Goal: Check status: Check status

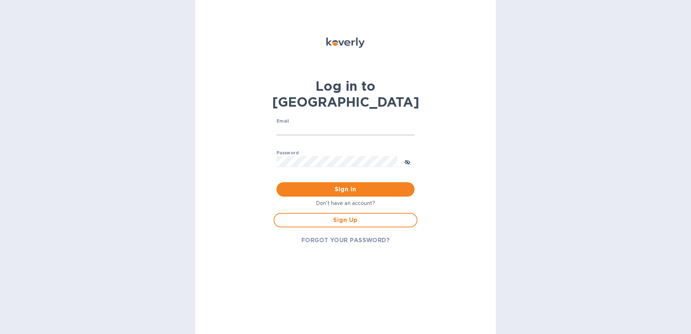
click at [302, 124] on input "Email" at bounding box center [345, 129] width 138 height 11
type input "garydrill79@hotmail.com"
click at [313, 150] on div "Password ​" at bounding box center [345, 163] width 138 height 26
click at [297, 124] on input "Email" at bounding box center [345, 129] width 138 height 11
type input "garydrill79@hotmail.com"
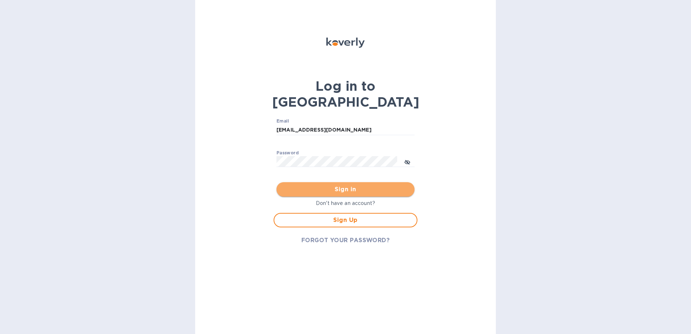
click at [373, 185] on span "Sign in" at bounding box center [345, 189] width 126 height 9
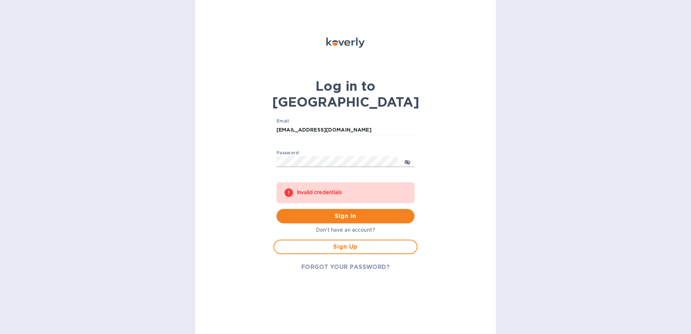
click at [408, 160] on icon "toggle password visibility" at bounding box center [407, 162] width 6 height 4
click at [337, 263] on span "FORGOT YOUR PASSWORD?" at bounding box center [345, 267] width 89 height 9
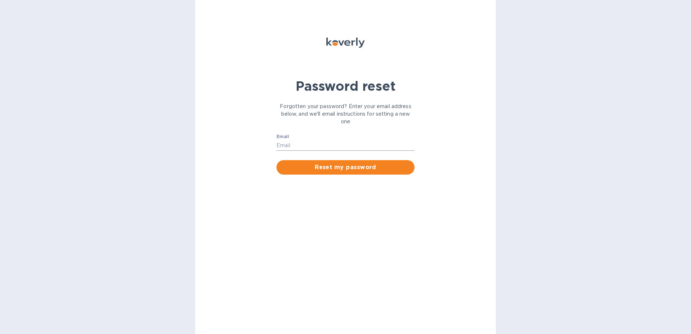
click at [292, 142] on input "Email" at bounding box center [345, 145] width 138 height 11
type input "garydrill79@hotmail.com"
click at [322, 172] on span "Reset my password" at bounding box center [345, 167] width 126 height 9
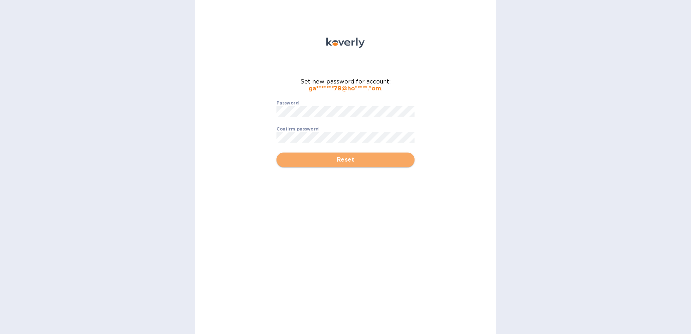
click at [358, 158] on span "Reset" at bounding box center [345, 159] width 126 height 9
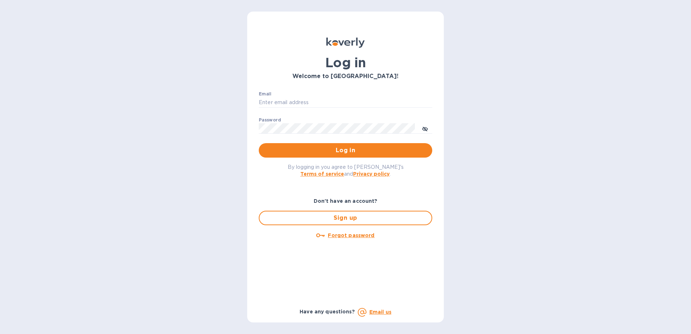
type input "garydrill79@hotmail.com"
click at [349, 151] on span "Log in" at bounding box center [345, 150] width 162 height 9
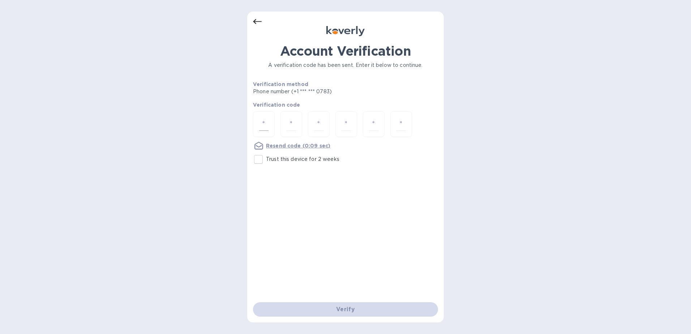
click at [270, 122] on div at bounding box center [264, 124] width 22 height 26
type input "2"
type input "1"
type input "0"
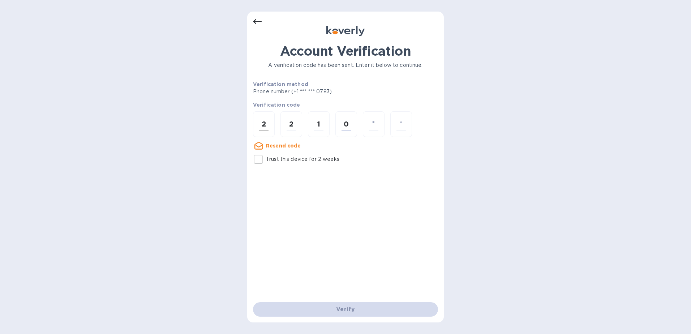
type input "2"
type input "3"
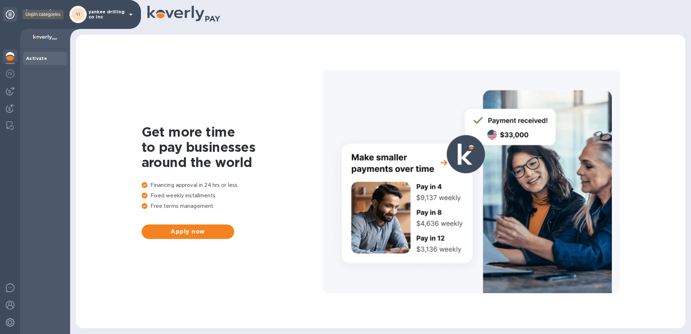
click at [6, 14] on icon at bounding box center [10, 14] width 9 height 9
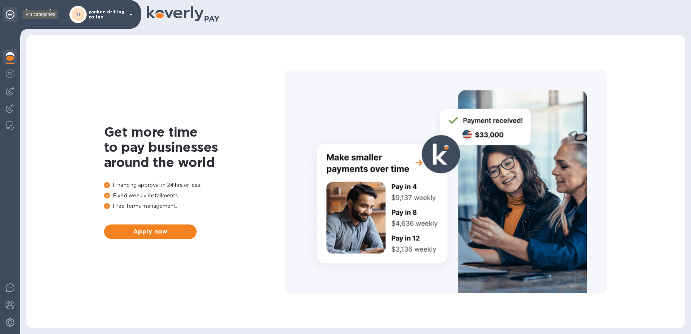
click at [6, 14] on icon at bounding box center [10, 14] width 9 height 9
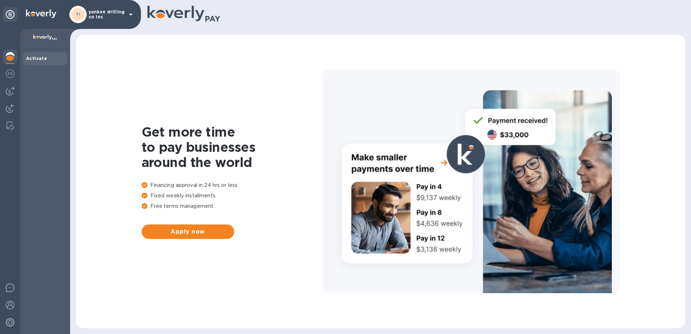
click at [95, 16] on p "yankee drilling co inc" at bounding box center [107, 14] width 36 height 10
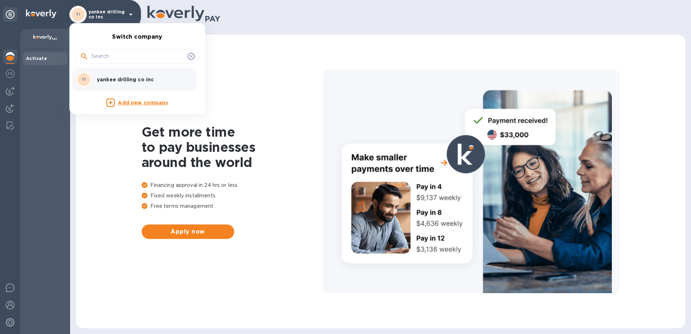
click at [117, 78] on p "yankee drilling co inc" at bounding box center [142, 79] width 91 height 7
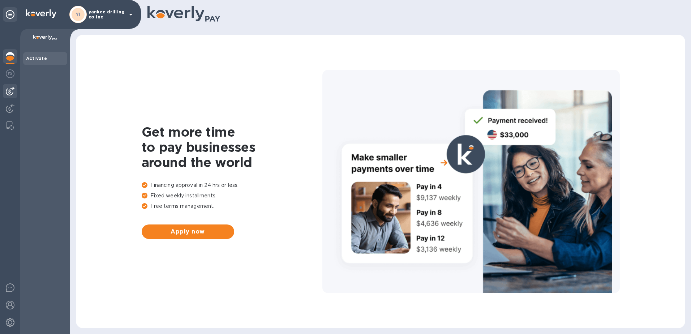
click at [10, 93] on img at bounding box center [10, 91] width 9 height 9
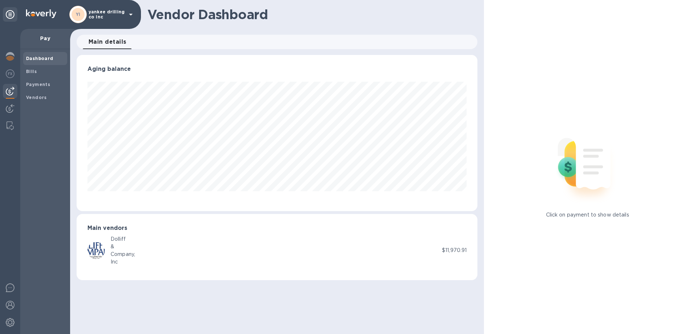
scroll to position [156, 401]
click at [10, 74] on img at bounding box center [10, 73] width 9 height 9
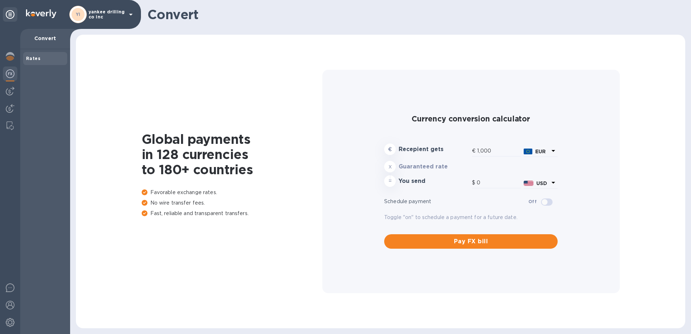
type input "1,167.92"
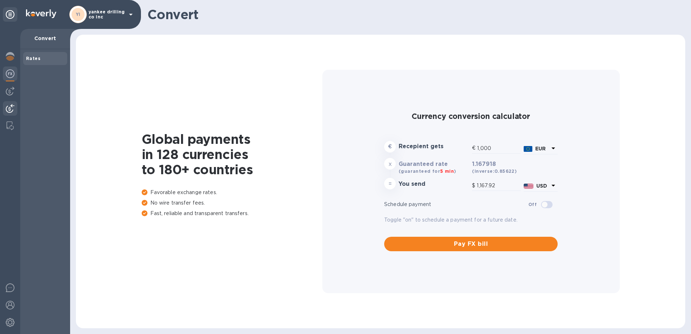
click at [8, 105] on img at bounding box center [10, 108] width 9 height 9
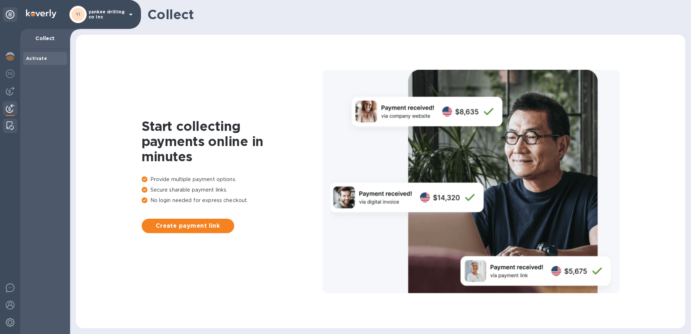
click at [14, 128] on div at bounding box center [10, 126] width 13 height 14
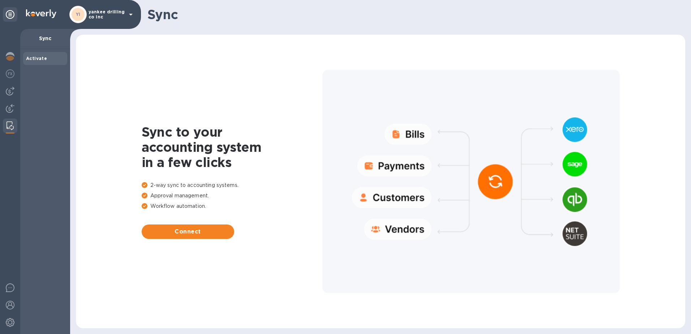
click at [393, 168] on div at bounding box center [470, 181] width 297 height 223
click at [11, 289] on img at bounding box center [10, 287] width 9 height 9
click at [8, 303] on img at bounding box center [10, 305] width 9 height 9
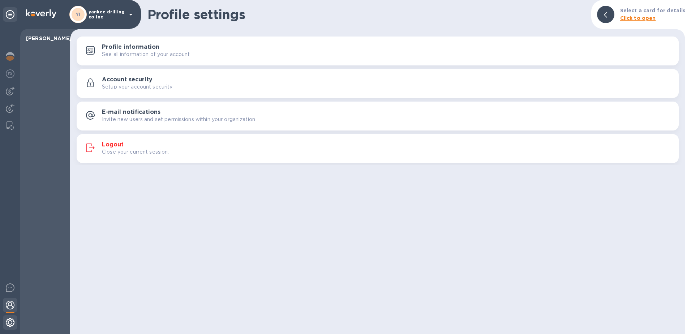
click at [7, 323] on img at bounding box center [10, 322] width 9 height 9
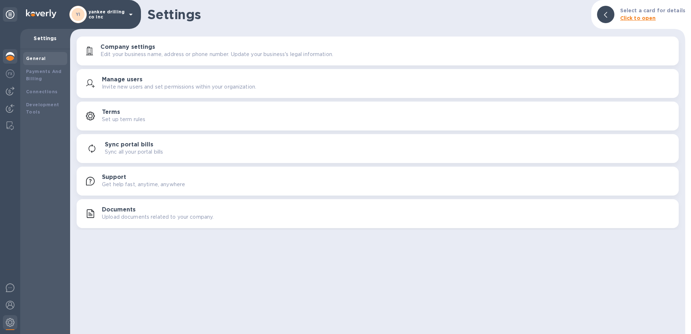
click at [12, 57] on img at bounding box center [10, 56] width 9 height 9
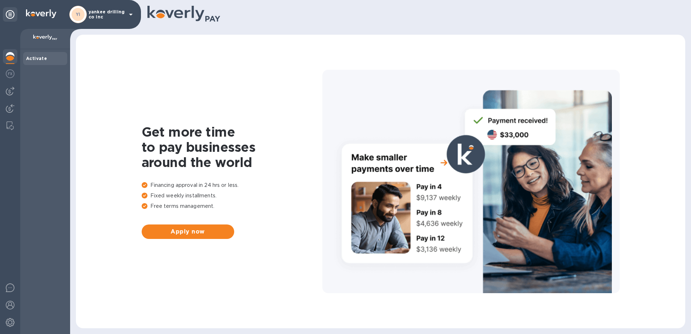
click at [39, 38] on img at bounding box center [45, 38] width 24 height 6
click at [11, 13] on icon at bounding box center [10, 14] width 9 height 9
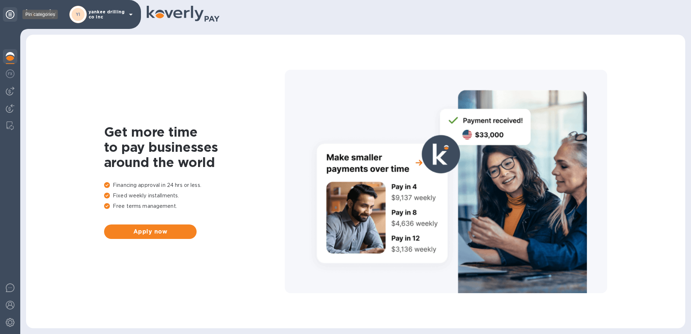
click at [11, 13] on icon at bounding box center [10, 14] width 9 height 9
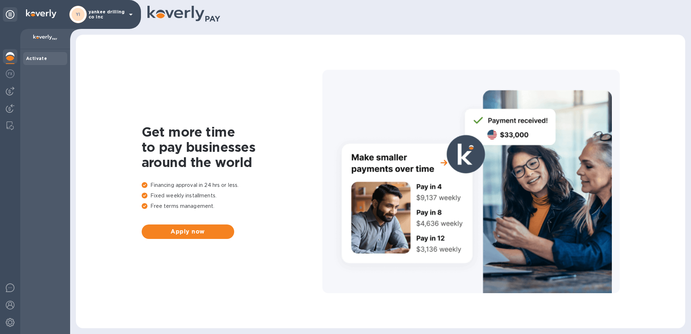
click at [130, 14] on icon at bounding box center [131, 15] width 4 height 2
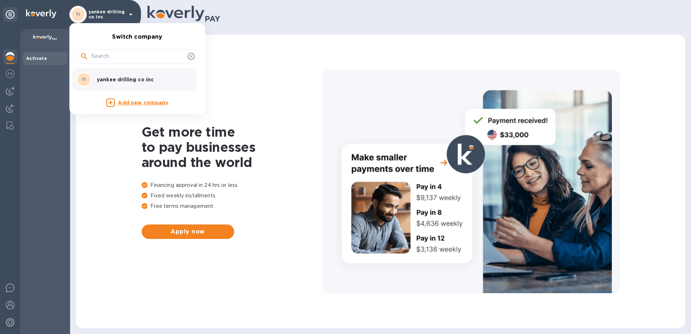
click at [118, 232] on div at bounding box center [345, 167] width 691 height 334
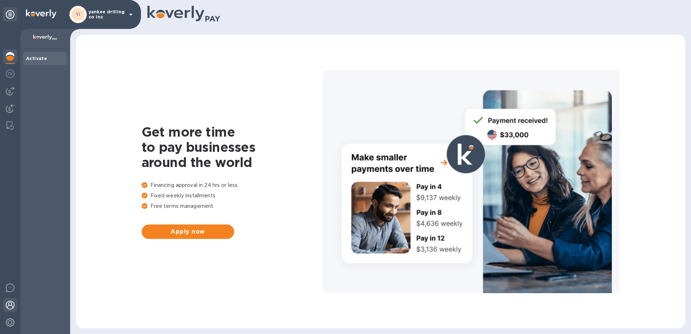
click at [13, 306] on img at bounding box center [10, 305] width 9 height 9
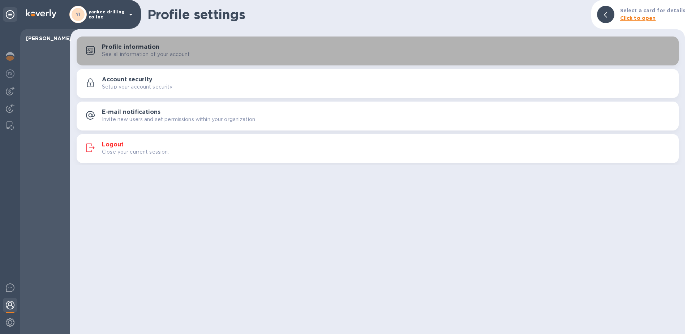
click at [138, 49] on h3 "Profile information" at bounding box center [130, 47] width 57 height 7
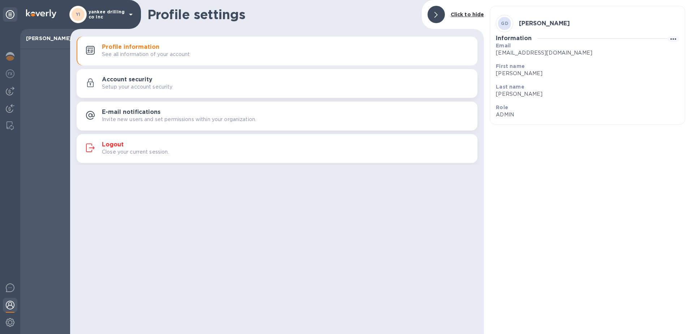
click at [443, 14] on div at bounding box center [435, 14] width 17 height 17
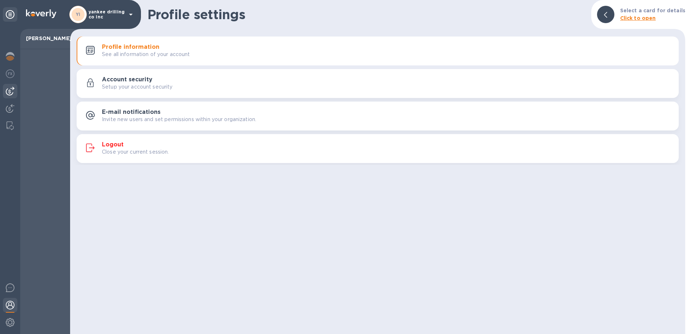
click at [10, 90] on img at bounding box center [10, 91] width 9 height 9
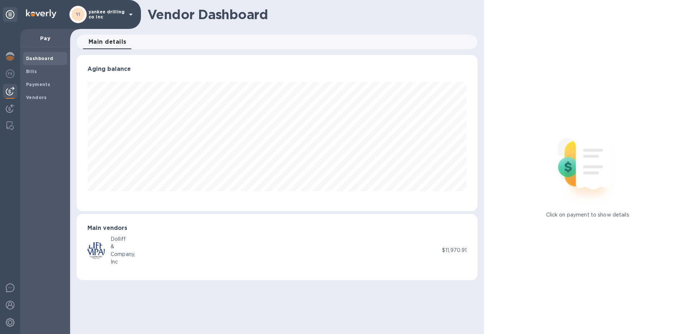
scroll to position [156, 401]
click at [31, 88] on span "Payments" at bounding box center [38, 84] width 24 height 7
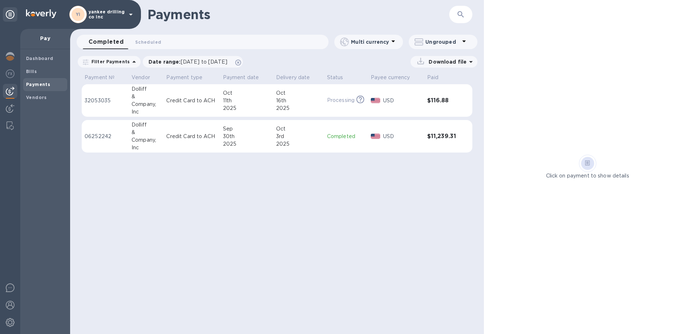
click at [197, 139] on p "Credit Card to ACH" at bounding box center [191, 137] width 51 height 8
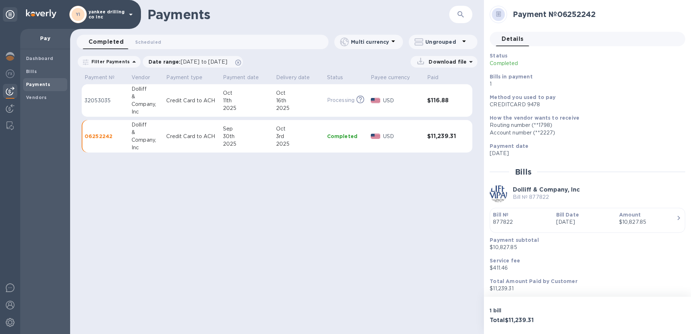
click at [498, 12] on icon at bounding box center [498, 14] width 5 height 5
click at [241, 62] on icon at bounding box center [238, 63] width 6 height 6
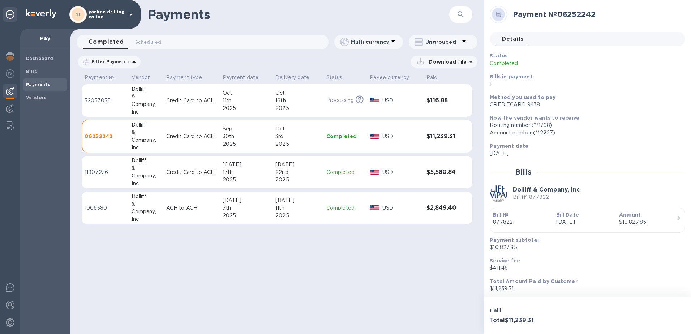
click at [204, 174] on p "Credit Card to ACH" at bounding box center [191, 172] width 51 height 8
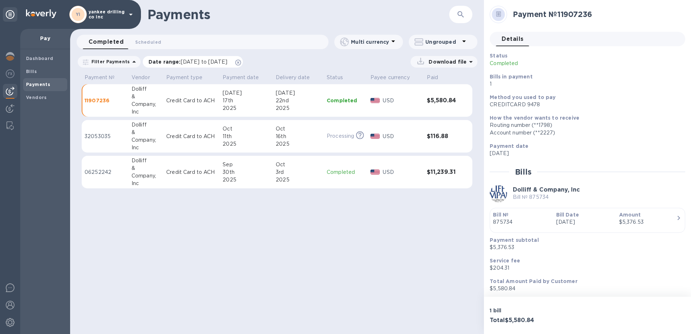
click at [241, 61] on icon at bounding box center [238, 63] width 6 height 6
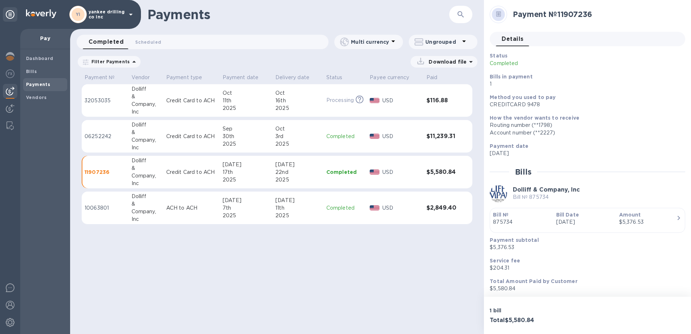
click at [251, 139] on div "30th" at bounding box center [246, 137] width 47 height 8
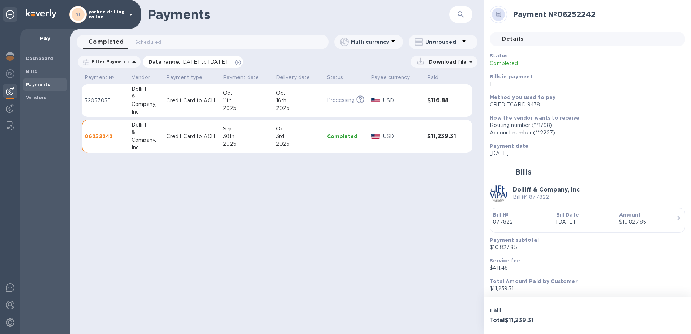
click at [241, 61] on icon at bounding box center [238, 63] width 6 height 6
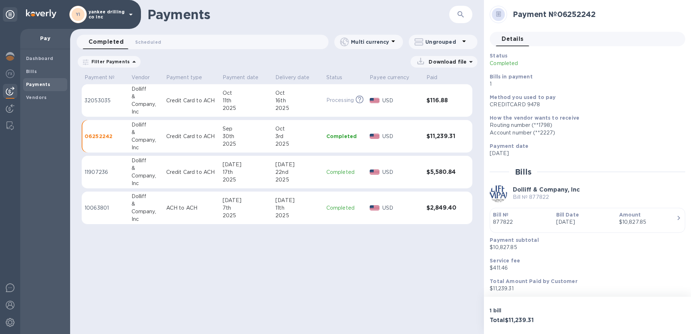
click at [241, 207] on div "7th" at bounding box center [246, 208] width 47 height 8
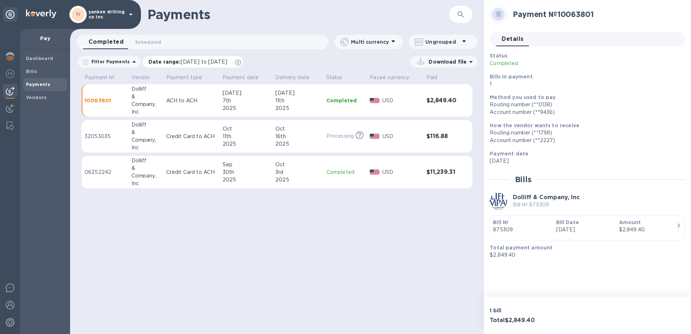
click at [241, 62] on icon at bounding box center [238, 63] width 6 height 6
